Goal: Find specific page/section: Find specific page/section

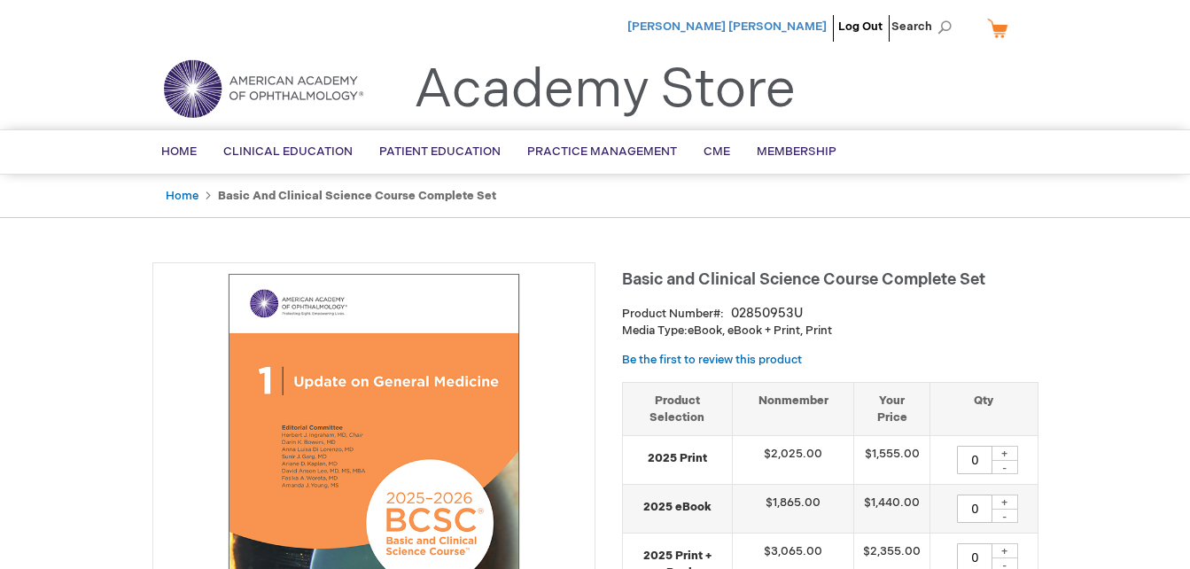
click at [794, 27] on span "[PERSON_NAME] [PERSON_NAME]" at bounding box center [726, 26] width 199 height 14
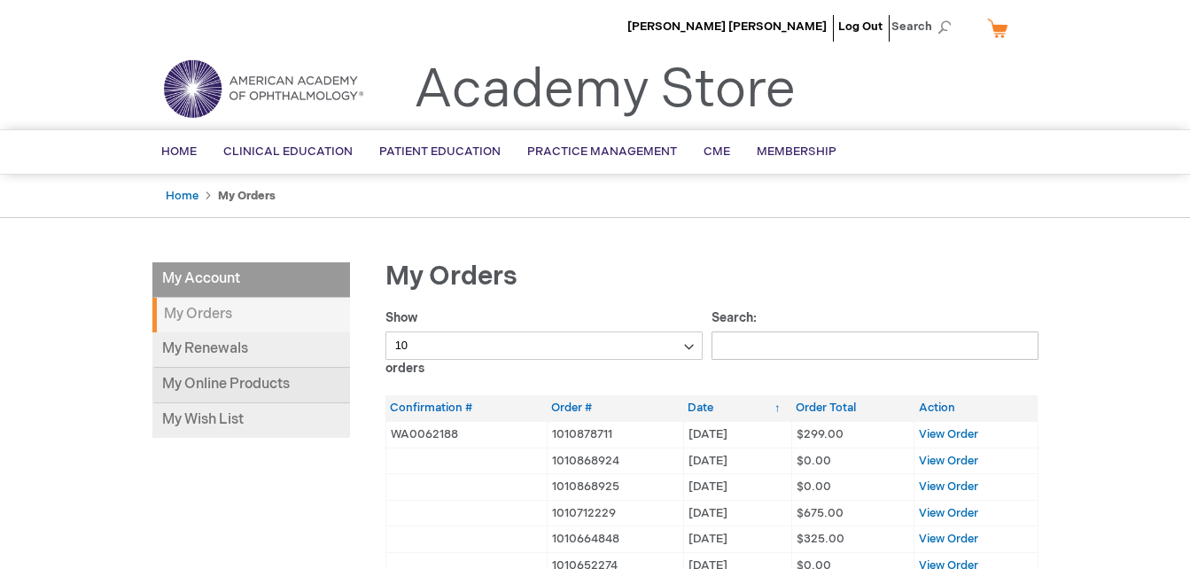
click at [209, 382] on link "My Online Products" at bounding box center [251, 385] width 198 height 35
